Goal: Book appointment/travel/reservation

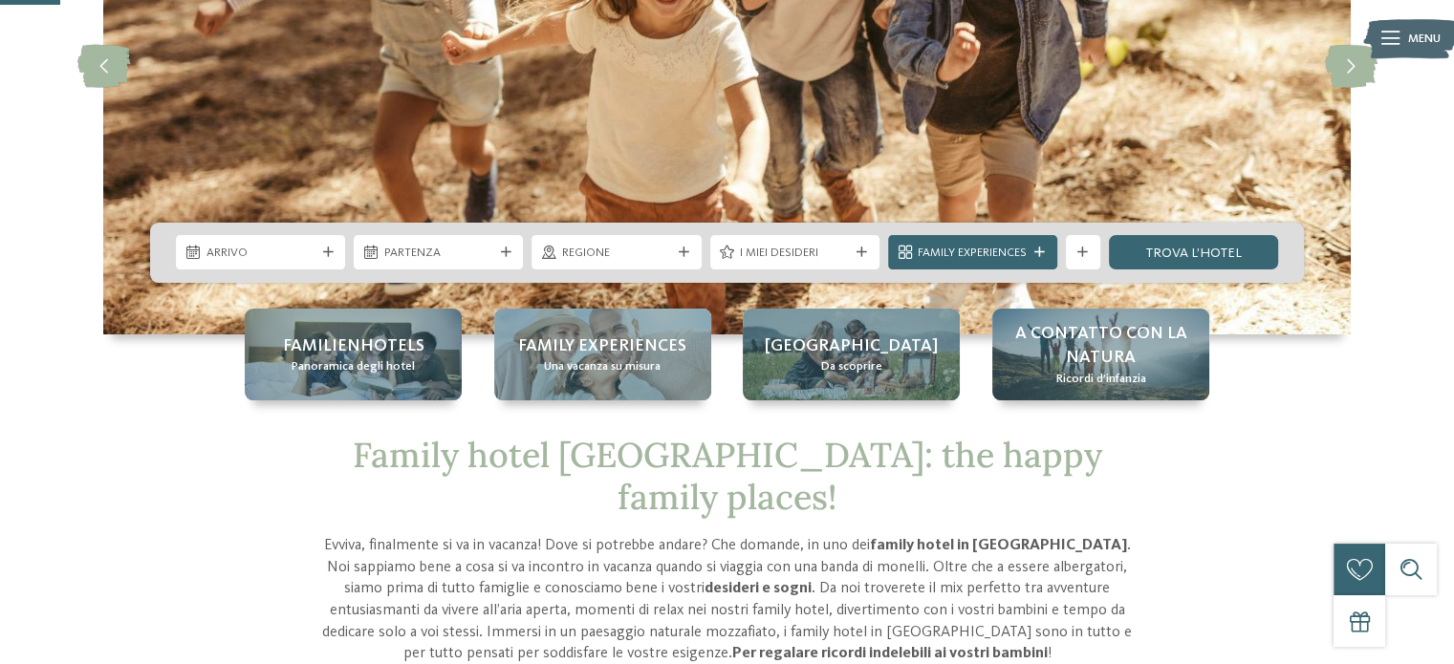
scroll to position [287, 0]
click at [271, 267] on div "Arrivo" at bounding box center [260, 252] width 169 height 34
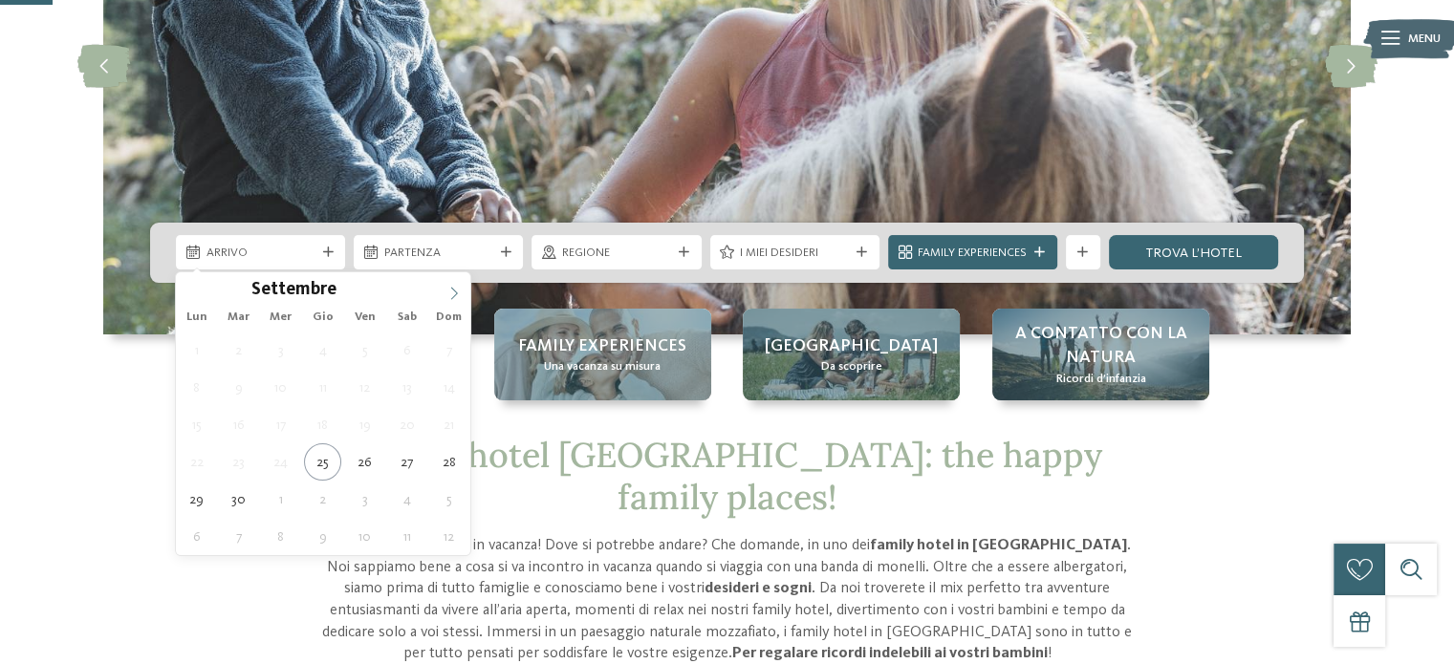
click at [461, 294] on span at bounding box center [454, 288] width 33 height 33
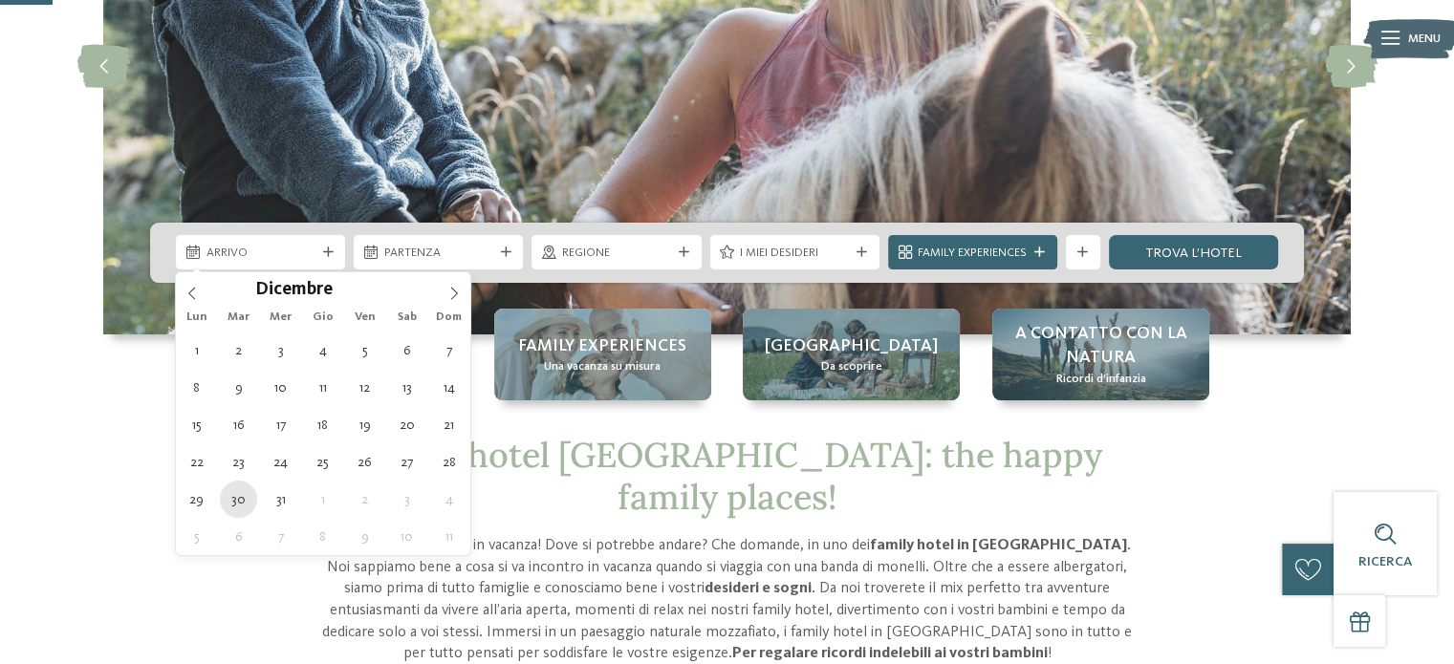
type div "[DATE]"
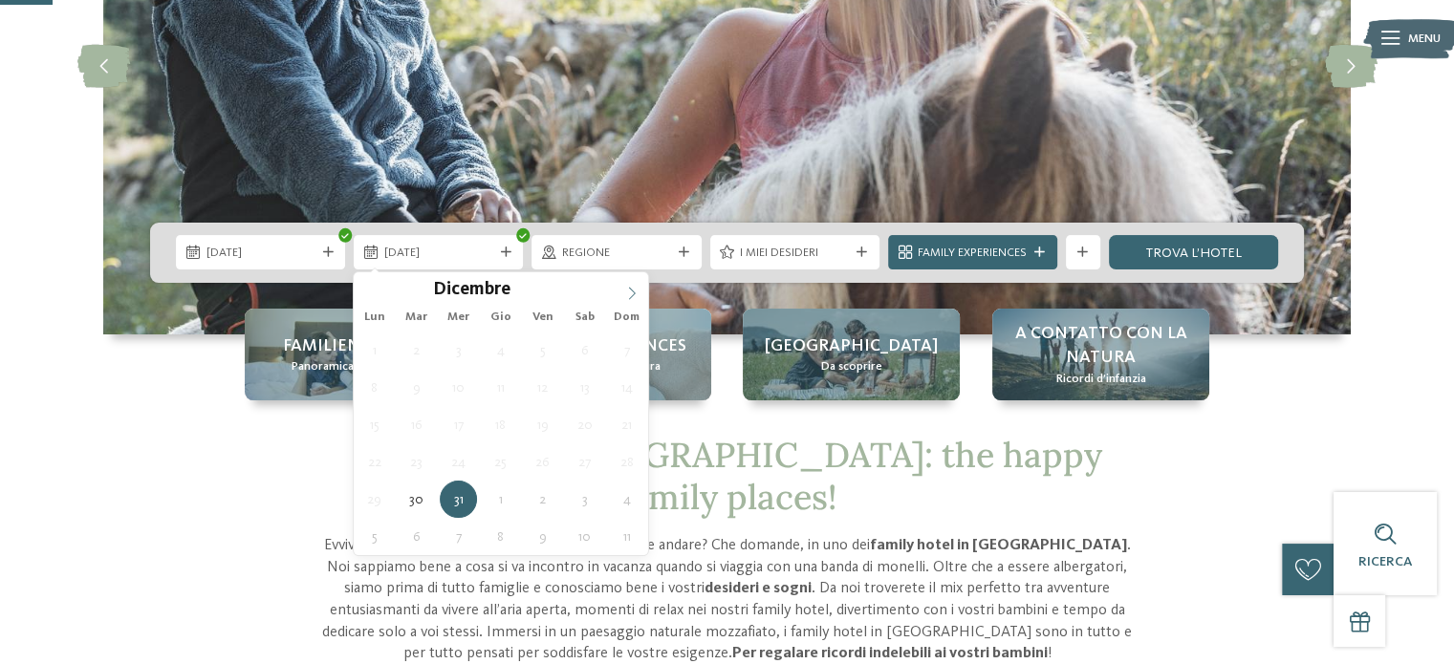
type input "****"
click at [632, 287] on icon at bounding box center [631, 293] width 13 height 13
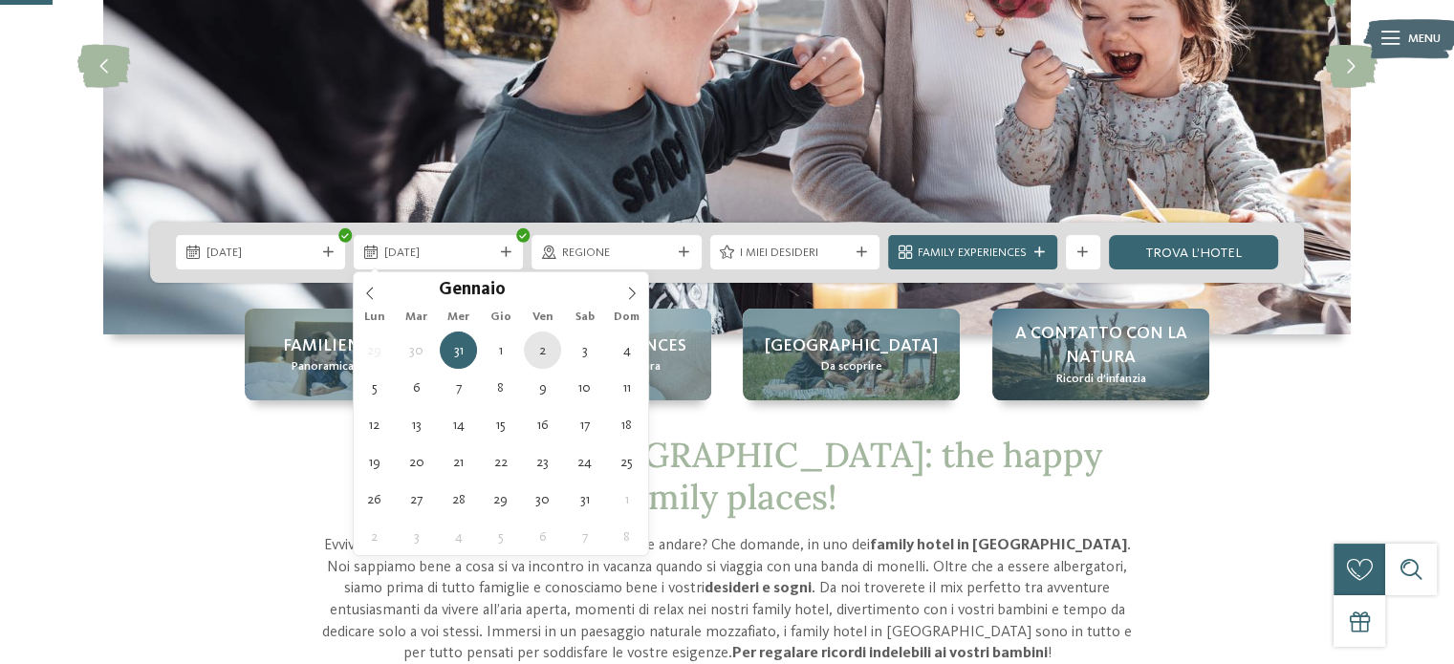
type div "[DATE]"
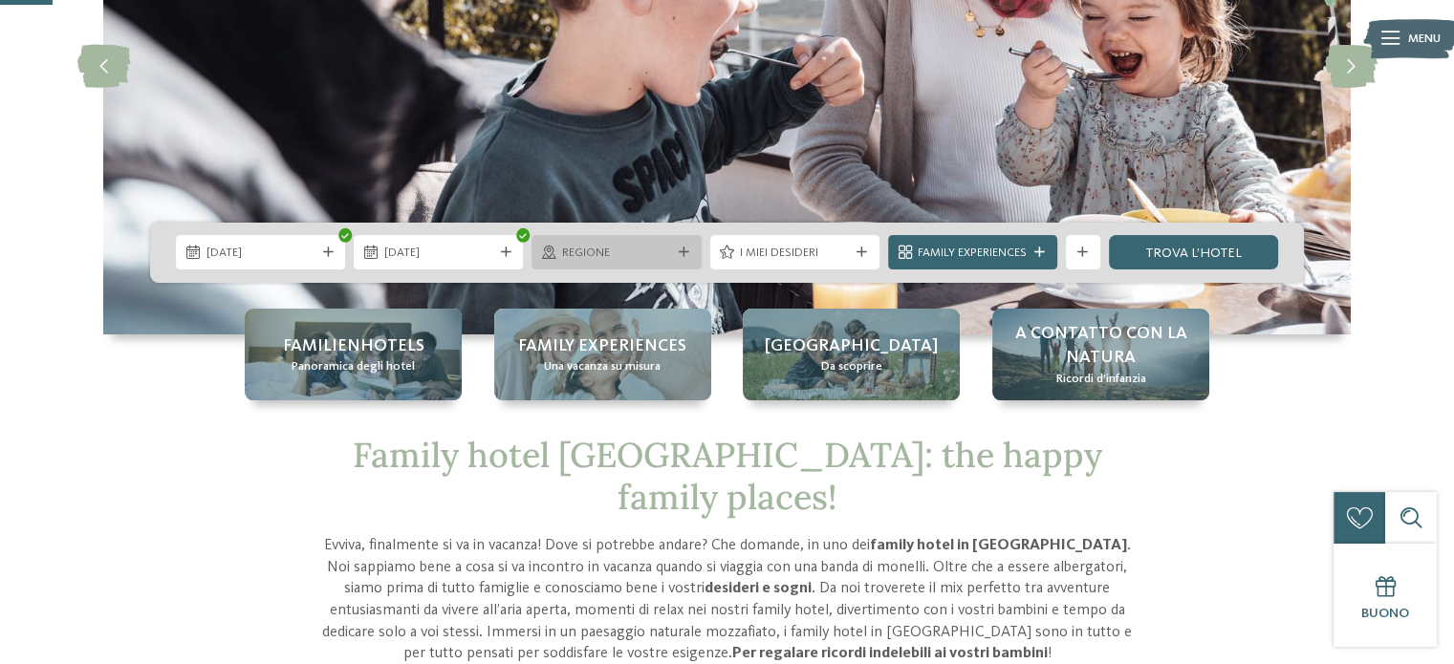
click at [642, 260] on span "Regione" at bounding box center [616, 253] width 109 height 17
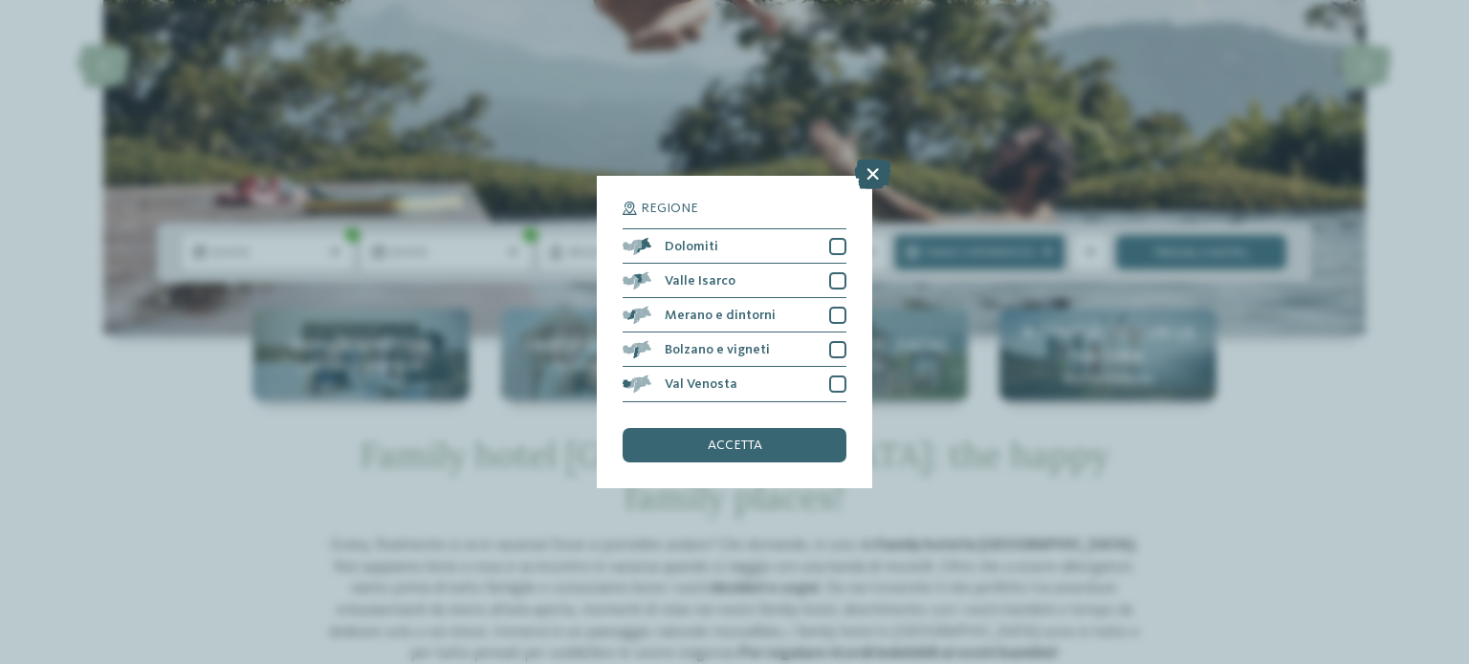
click at [882, 172] on icon at bounding box center [872, 175] width 37 height 31
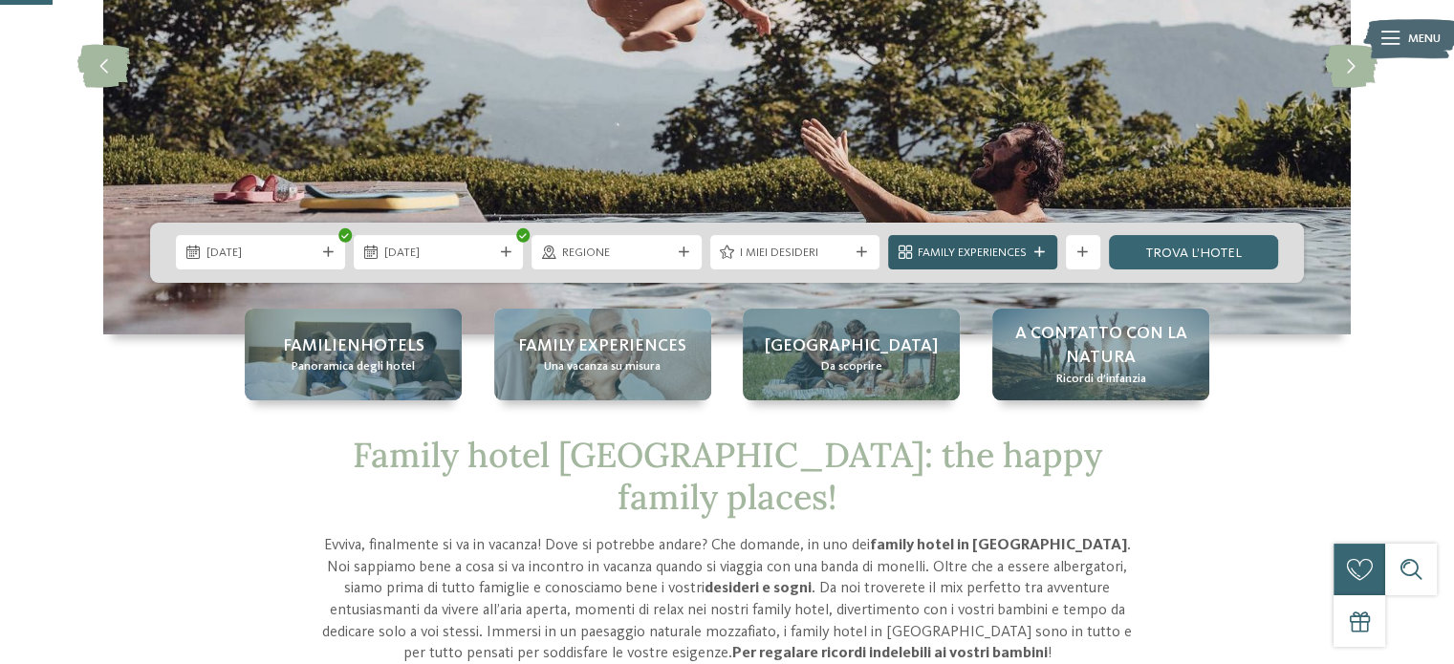
click at [991, 250] on span "Family Experiences" at bounding box center [972, 253] width 109 height 17
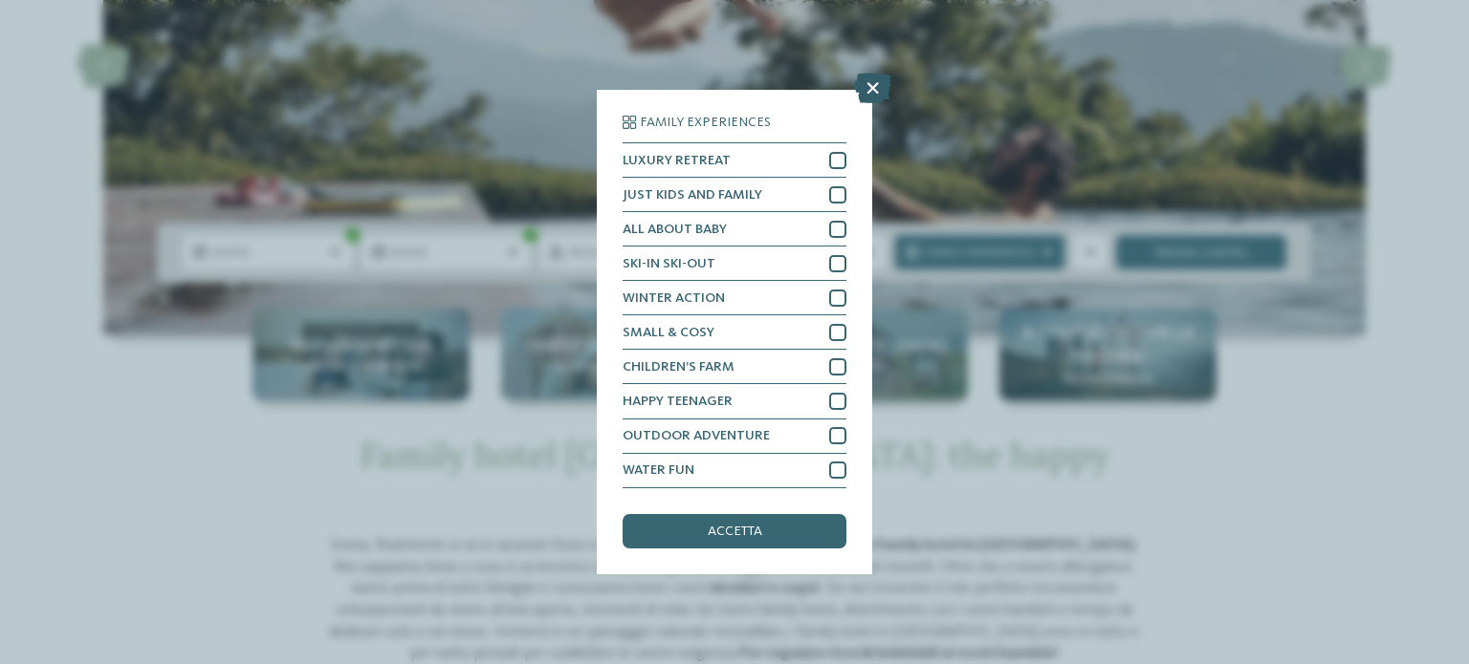
click at [880, 83] on icon at bounding box center [872, 89] width 37 height 31
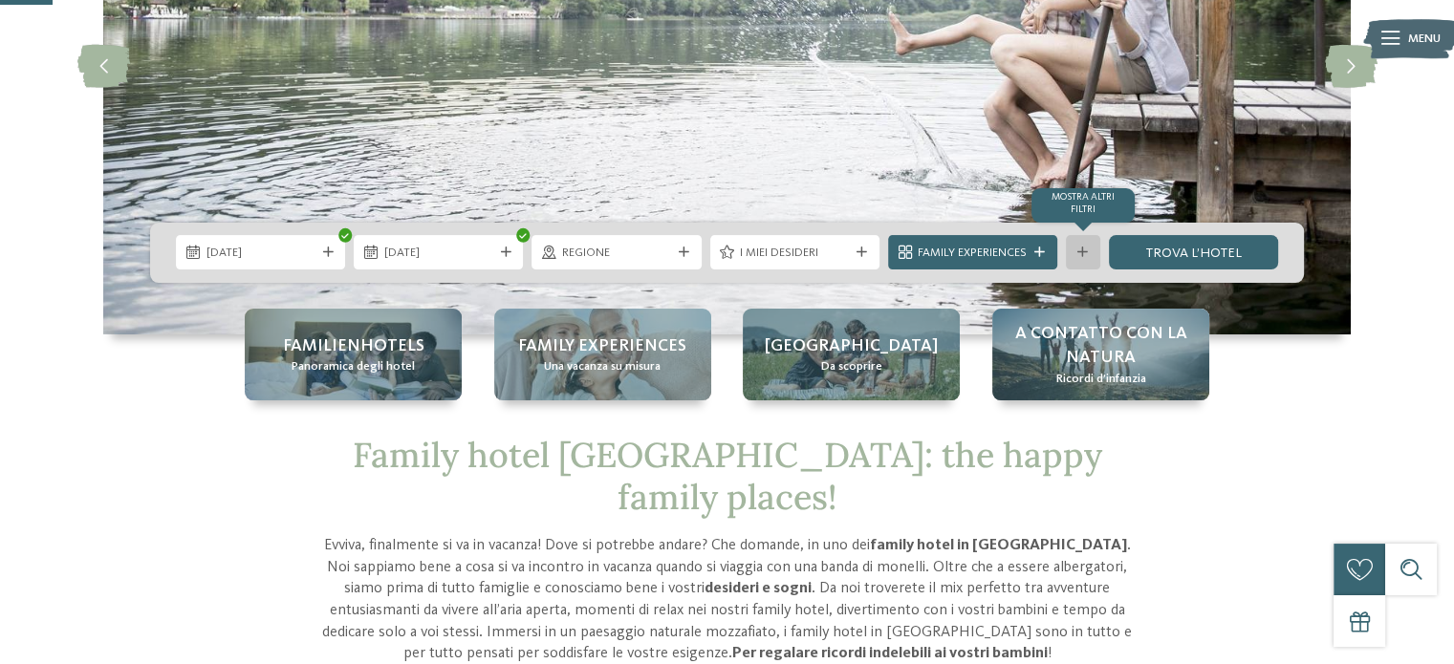
click at [1088, 248] on icon at bounding box center [1083, 253] width 11 height 11
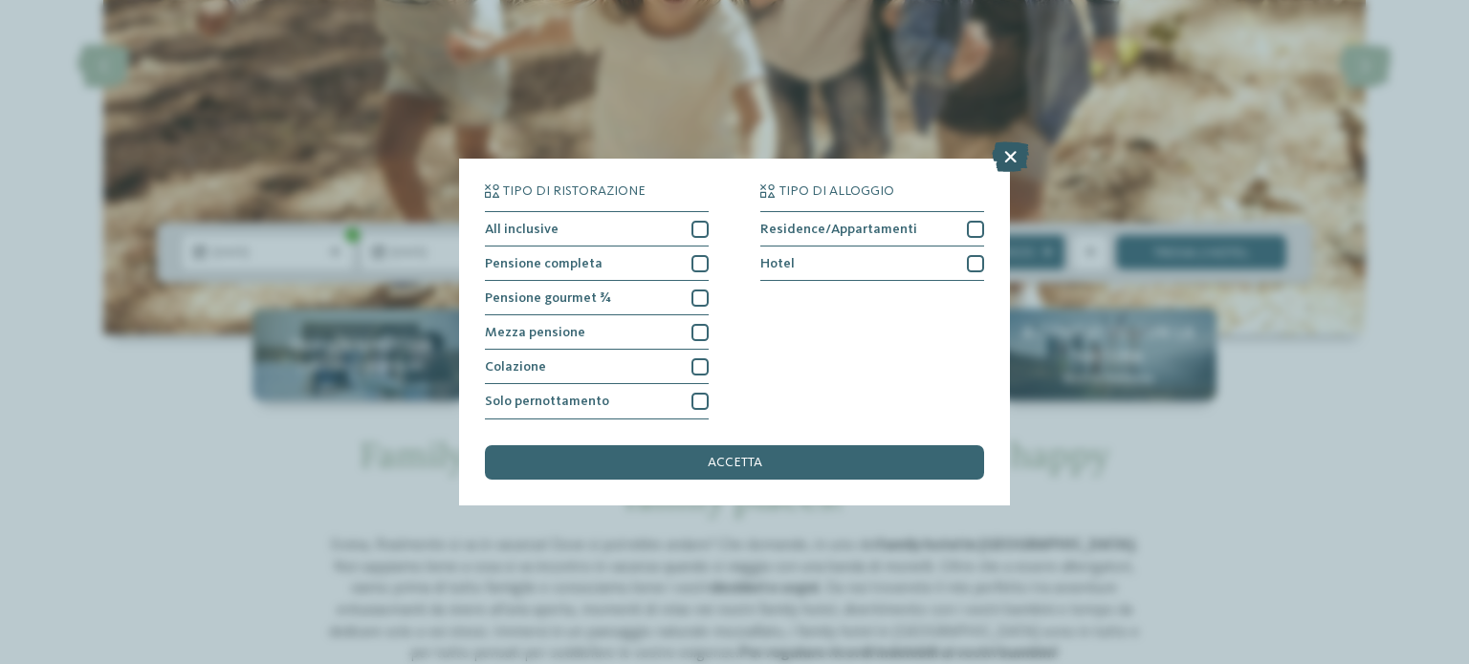
click at [1012, 156] on icon at bounding box center [1009, 157] width 37 height 31
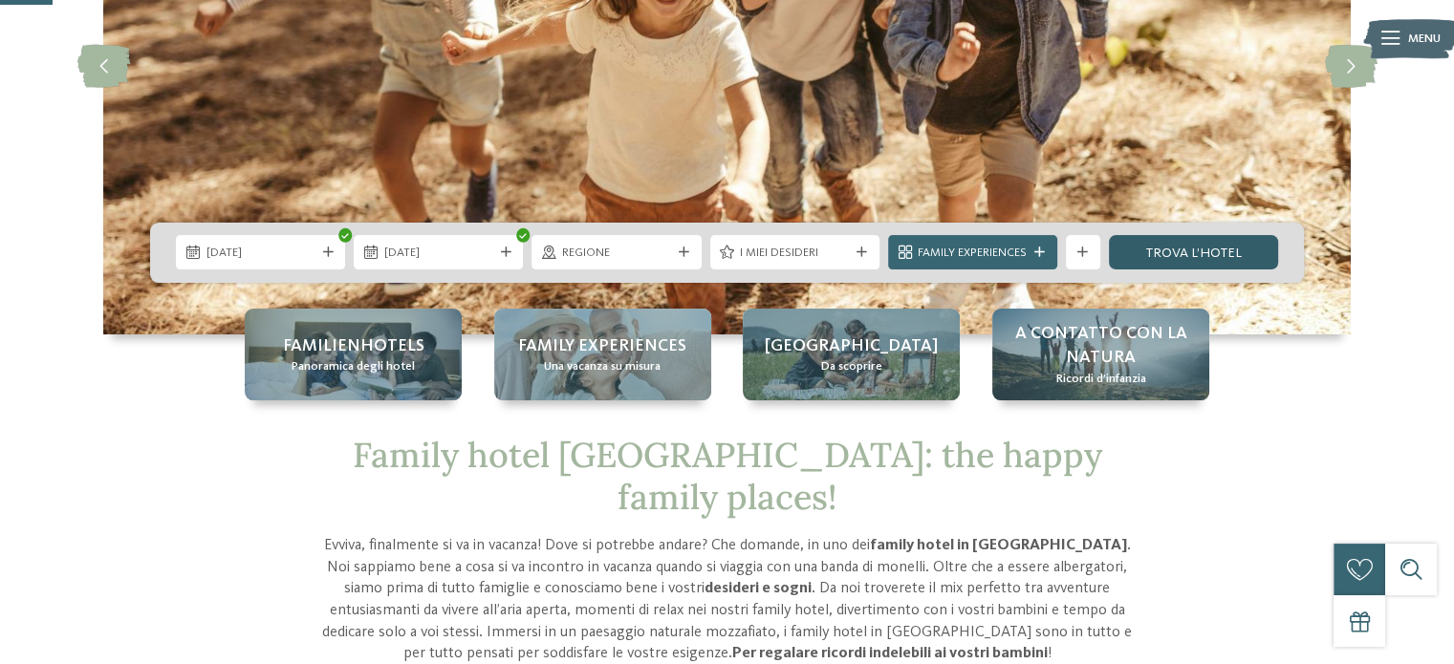
click at [1168, 253] on link "trova l’hotel" at bounding box center [1193, 252] width 169 height 34
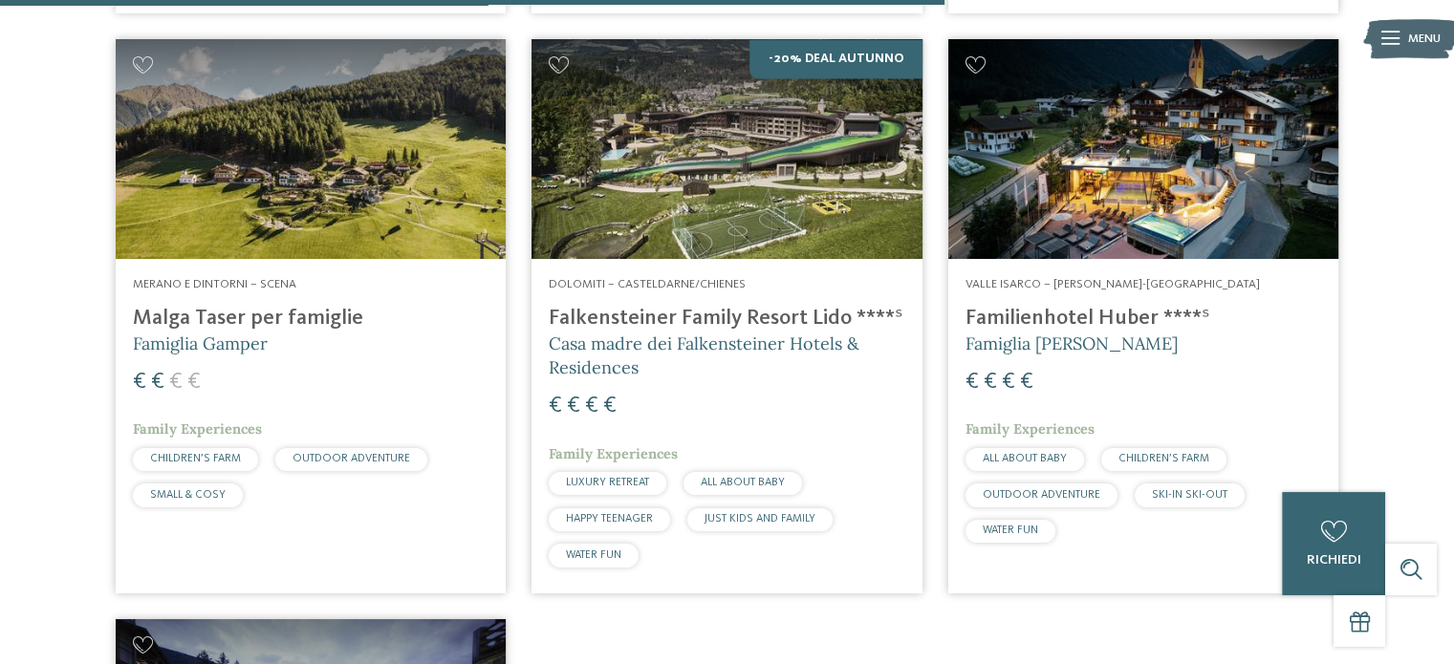
scroll to position [2848, 0]
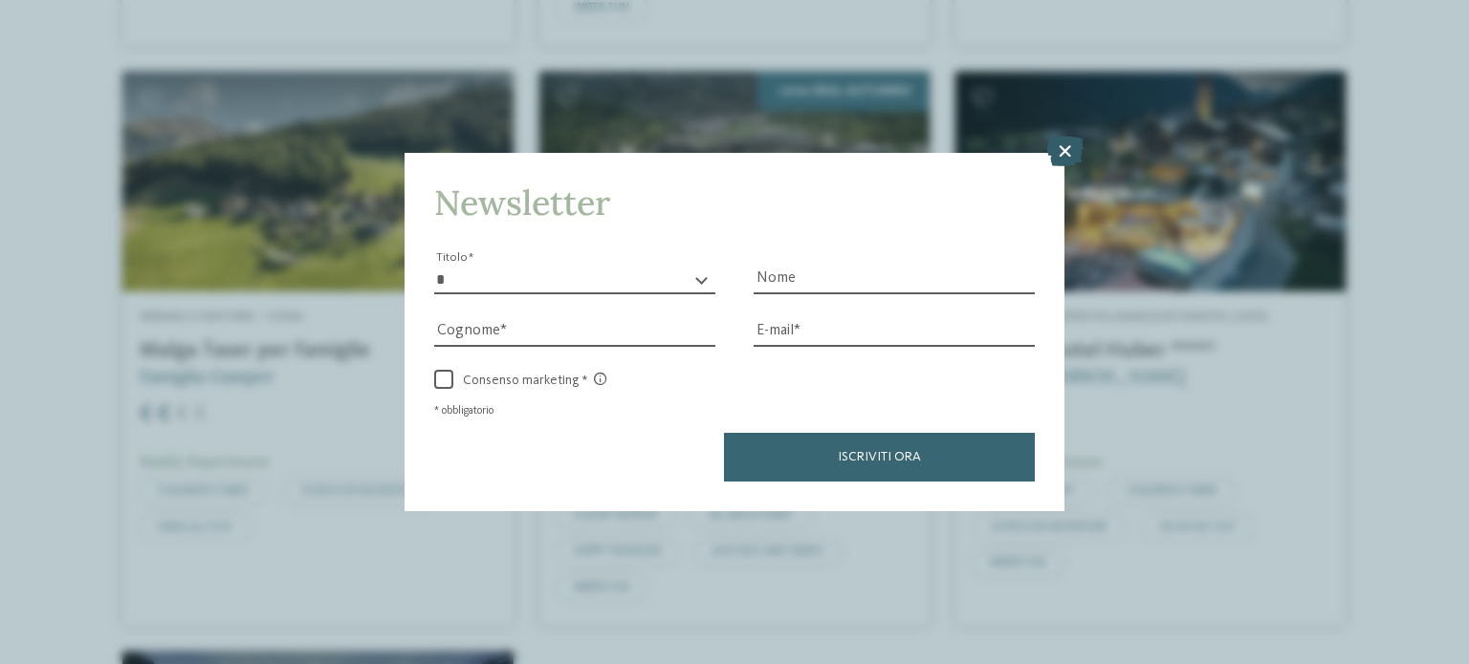
click at [1064, 148] on icon at bounding box center [1064, 151] width 37 height 31
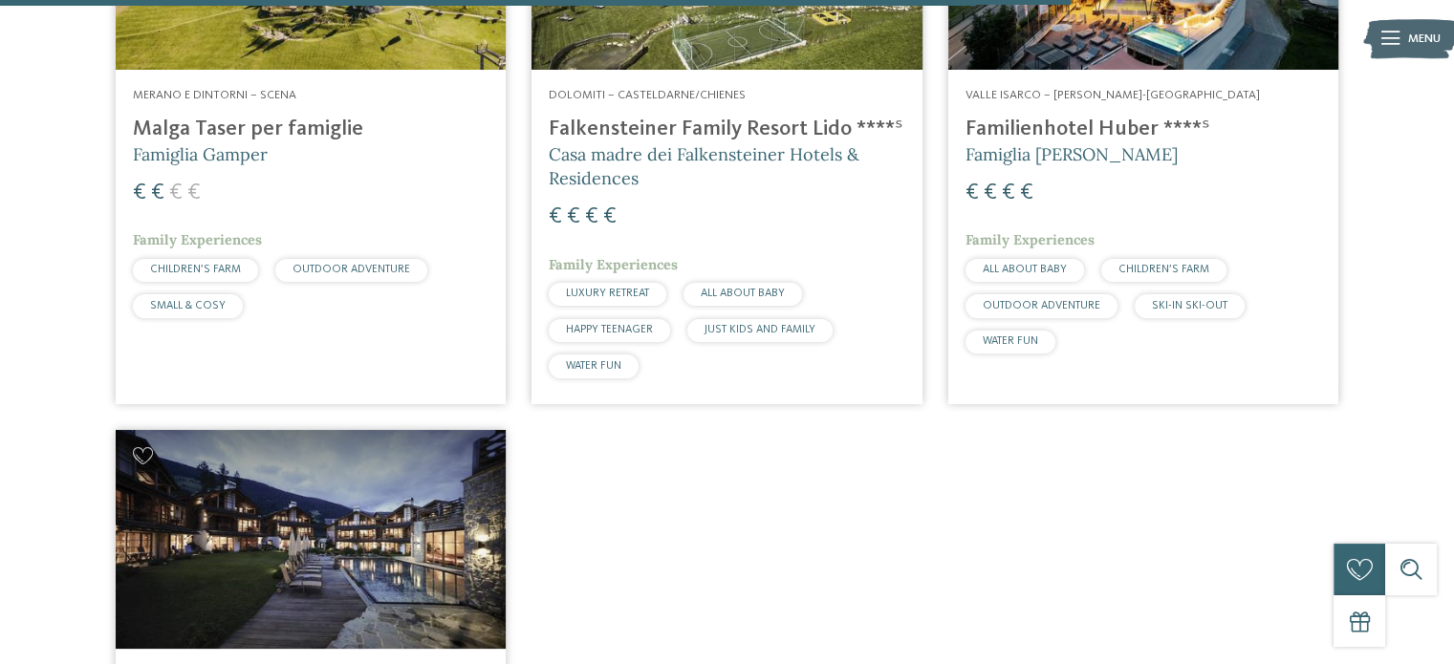
scroll to position [3231, 0]
